Goal: Information Seeking & Learning: Learn about a topic

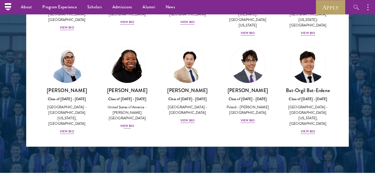
scroll to position [265, 0]
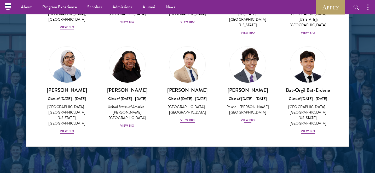
click at [246, 117] on div "View Bio" at bounding box center [247, 119] width 14 height 5
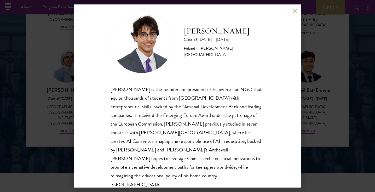
scroll to position [9, 0]
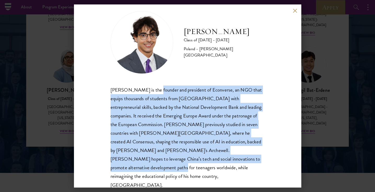
drag, startPoint x: 152, startPoint y: 87, endPoint x: 195, endPoint y: 155, distance: 80.4
click at [195, 155] on div "[PERSON_NAME] is the founder and president of Econverse, an NGO that equips tho…" at bounding box center [187, 137] width 154 height 104
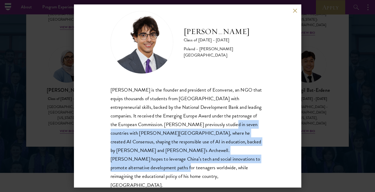
drag, startPoint x: 195, startPoint y: 155, endPoint x: 189, endPoint y: 123, distance: 32.6
click at [189, 123] on div "[PERSON_NAME] is the founder and president of Econverse, an NGO that equips tho…" at bounding box center [187, 137] width 154 height 104
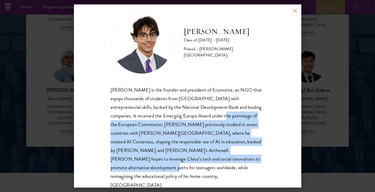
drag, startPoint x: 194, startPoint y: 110, endPoint x: 187, endPoint y: 159, distance: 49.3
click at [187, 159] on div "[PERSON_NAME] is the founder and president of Econverse, an NGO that equips tho…" at bounding box center [187, 137] width 154 height 104
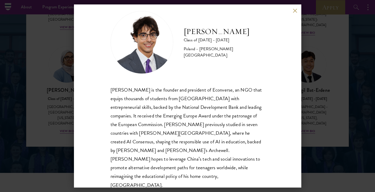
click at [293, 10] on button at bounding box center [295, 10] width 4 height 4
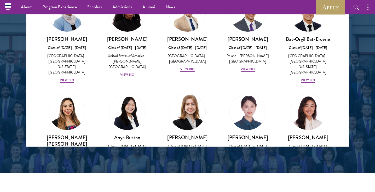
scroll to position [316, 0]
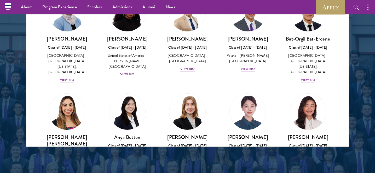
click at [76, 134] on h3 "[PERSON_NAME] [PERSON_NAME]" at bounding box center [67, 140] width 50 height 13
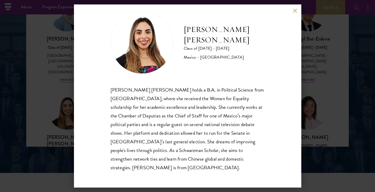
scroll to position [9, 0]
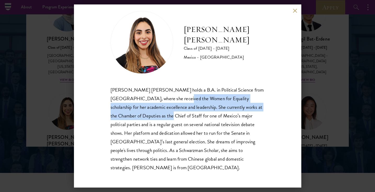
drag, startPoint x: 180, startPoint y: 100, endPoint x: 162, endPoint y: 113, distance: 22.8
click at [162, 113] on div "[PERSON_NAME] [PERSON_NAME] holds a B.A. in Political Science from [GEOGRAPHIC_…" at bounding box center [187, 128] width 154 height 86
drag, startPoint x: 211, startPoint y: 118, endPoint x: 167, endPoint y: 100, distance: 47.9
click at [167, 100] on div "[PERSON_NAME] [PERSON_NAME] holds a B.A. in Political Science from [GEOGRAPHIC_…" at bounding box center [187, 128] width 154 height 86
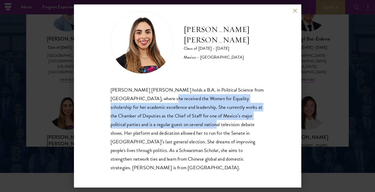
drag, startPoint x: 167, startPoint y: 100, endPoint x: 197, endPoint y: 123, distance: 38.1
click at [197, 123] on div "[PERSON_NAME] [PERSON_NAME] holds a B.A. in Political Science from [GEOGRAPHIC_…" at bounding box center [187, 128] width 154 height 86
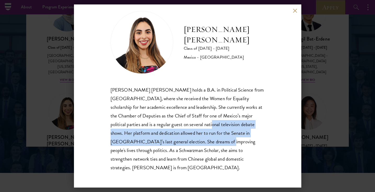
drag, startPoint x: 197, startPoint y: 123, endPoint x: 195, endPoint y: 141, distance: 18.4
click at [195, 141] on div "[PERSON_NAME] [PERSON_NAME] holds a B.A. in Political Science from [GEOGRAPHIC_…" at bounding box center [187, 128] width 154 height 86
drag, startPoint x: 195, startPoint y: 141, endPoint x: 186, endPoint y: 120, distance: 22.9
click at [186, 120] on div "[PERSON_NAME] [PERSON_NAME] holds a B.A. in Political Science from [GEOGRAPHIC_…" at bounding box center [187, 128] width 154 height 86
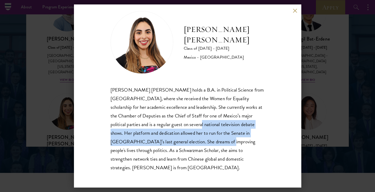
click at [209, 133] on div "[PERSON_NAME] [PERSON_NAME] holds a B.A. in Political Science from [GEOGRAPHIC_…" at bounding box center [187, 128] width 154 height 86
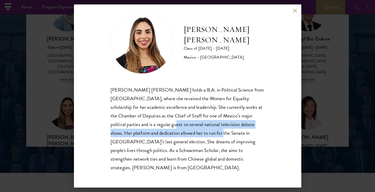
drag, startPoint x: 187, startPoint y: 121, endPoint x: 161, endPoint y: 122, distance: 25.4
click at [161, 122] on div "[PERSON_NAME] [PERSON_NAME] holds a B.A. in Political Science from [GEOGRAPHIC_…" at bounding box center [187, 128] width 154 height 86
drag, startPoint x: 161, startPoint y: 122, endPoint x: 193, endPoint y: 133, distance: 33.8
click at [193, 133] on div "[PERSON_NAME] [PERSON_NAME] holds a B.A. in Political Science from [GEOGRAPHIC_…" at bounding box center [187, 128] width 154 height 86
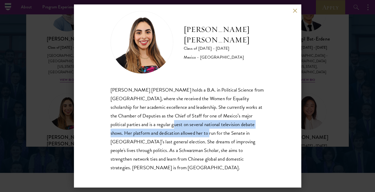
click at [193, 133] on div "[PERSON_NAME] [PERSON_NAME] holds a B.A. in Political Science from [GEOGRAPHIC_…" at bounding box center [187, 128] width 154 height 86
